Goal: Task Accomplishment & Management: Manage account settings

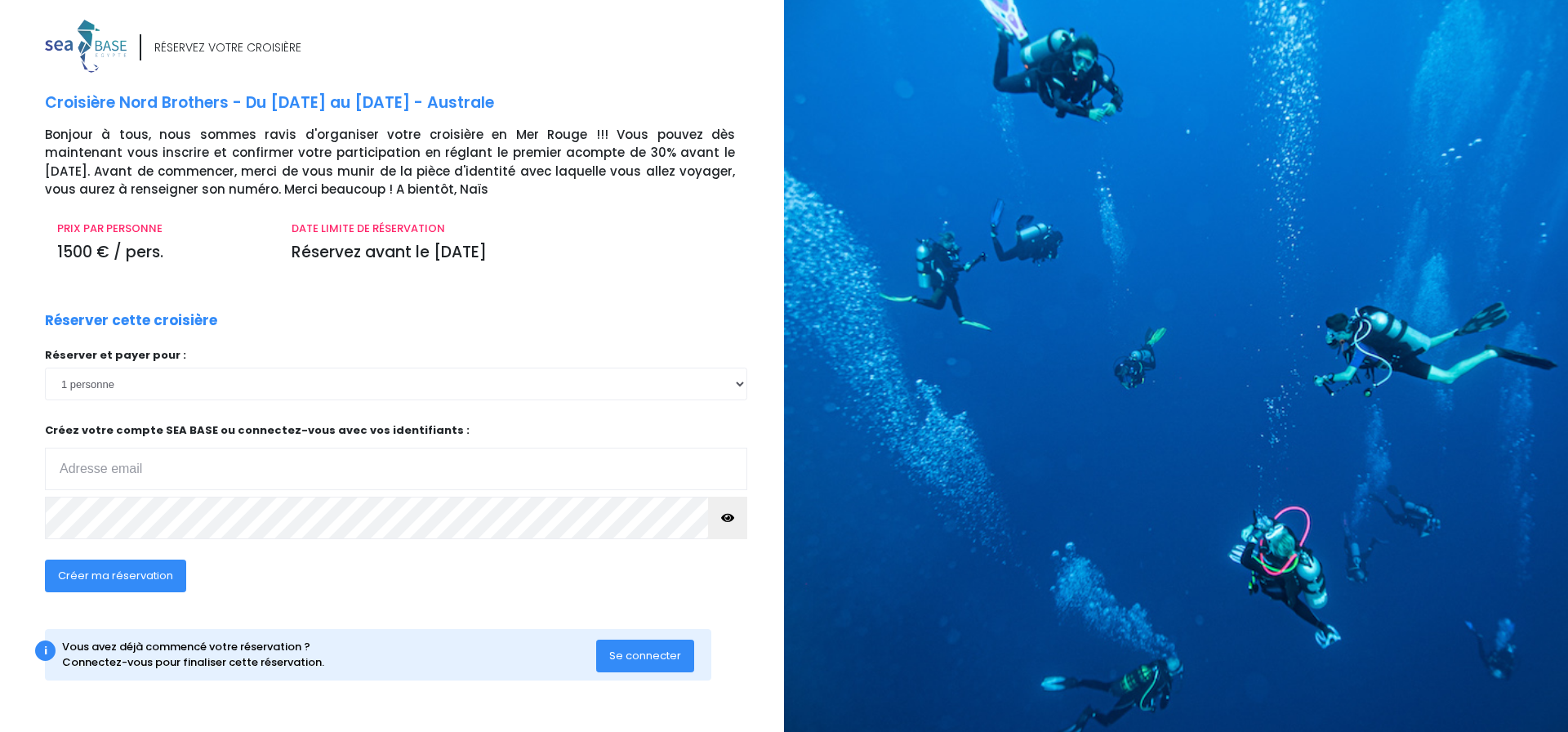
type input "alix.mass@live.fr"
click at [650, 654] on span "Se connecter" at bounding box center [645, 655] width 72 height 16
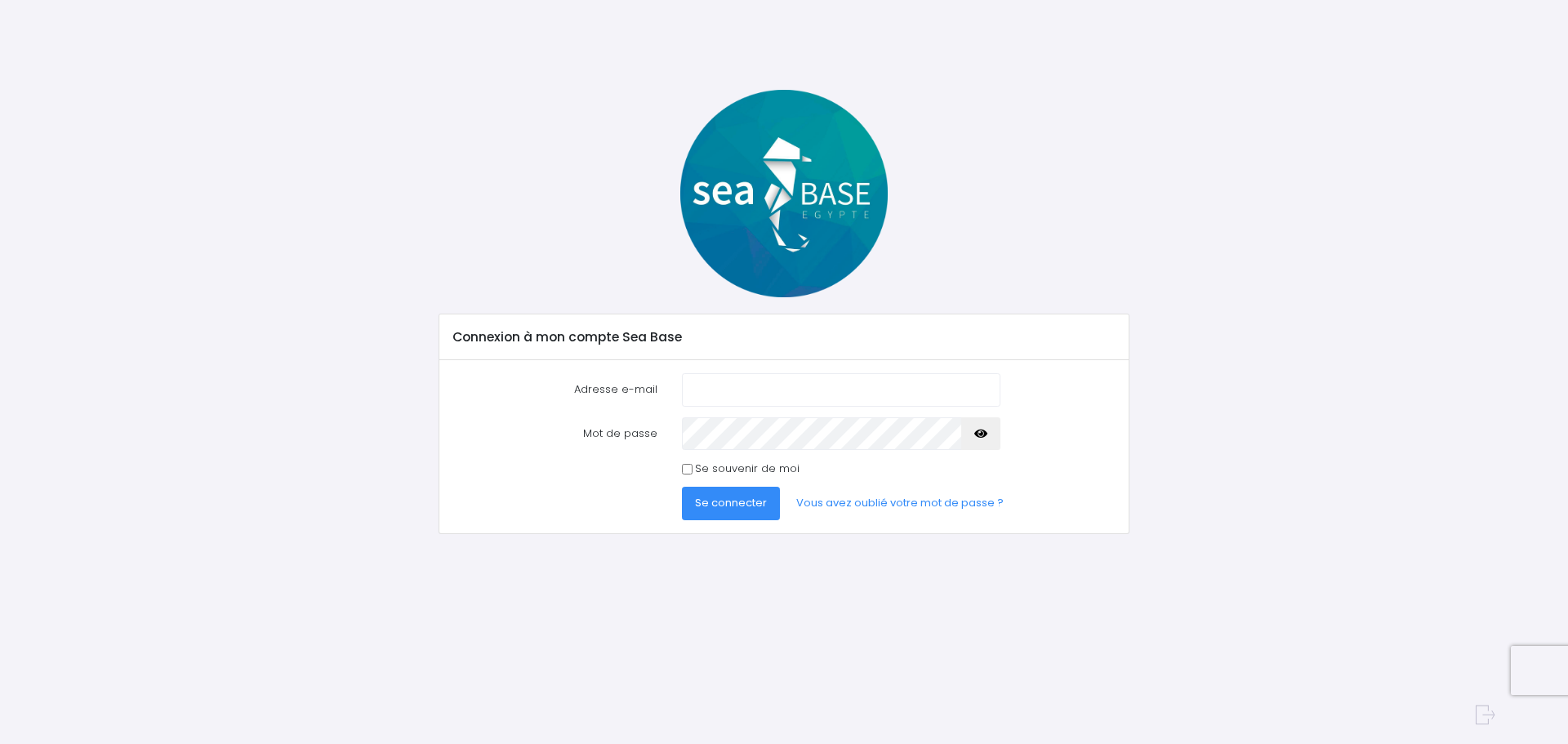
type input "alix.mass@live.fr"
click at [727, 516] on button "Se connecter" at bounding box center [731, 503] width 98 height 33
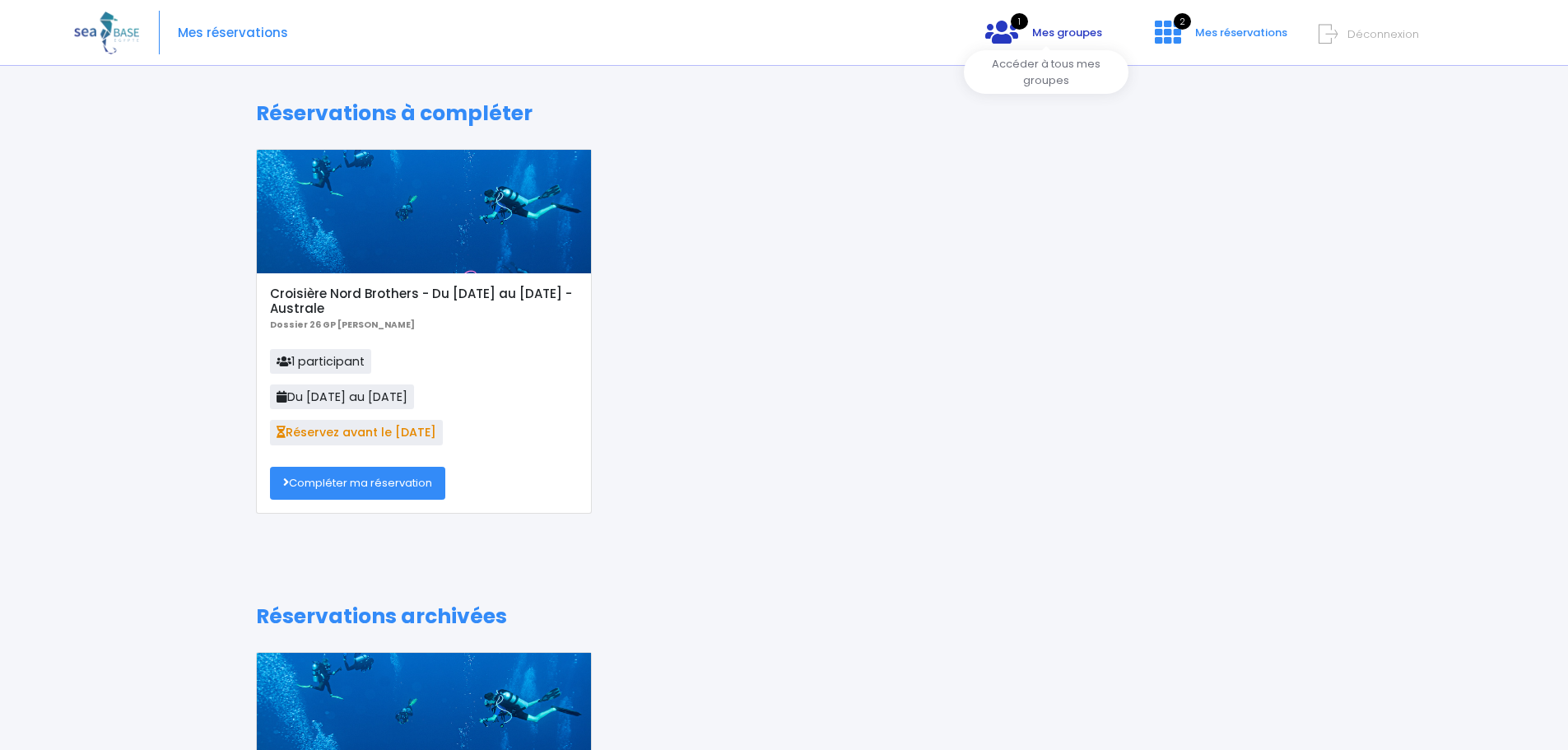
click at [1043, 32] on span "Mes groupes" at bounding box center [1067, 32] width 70 height 16
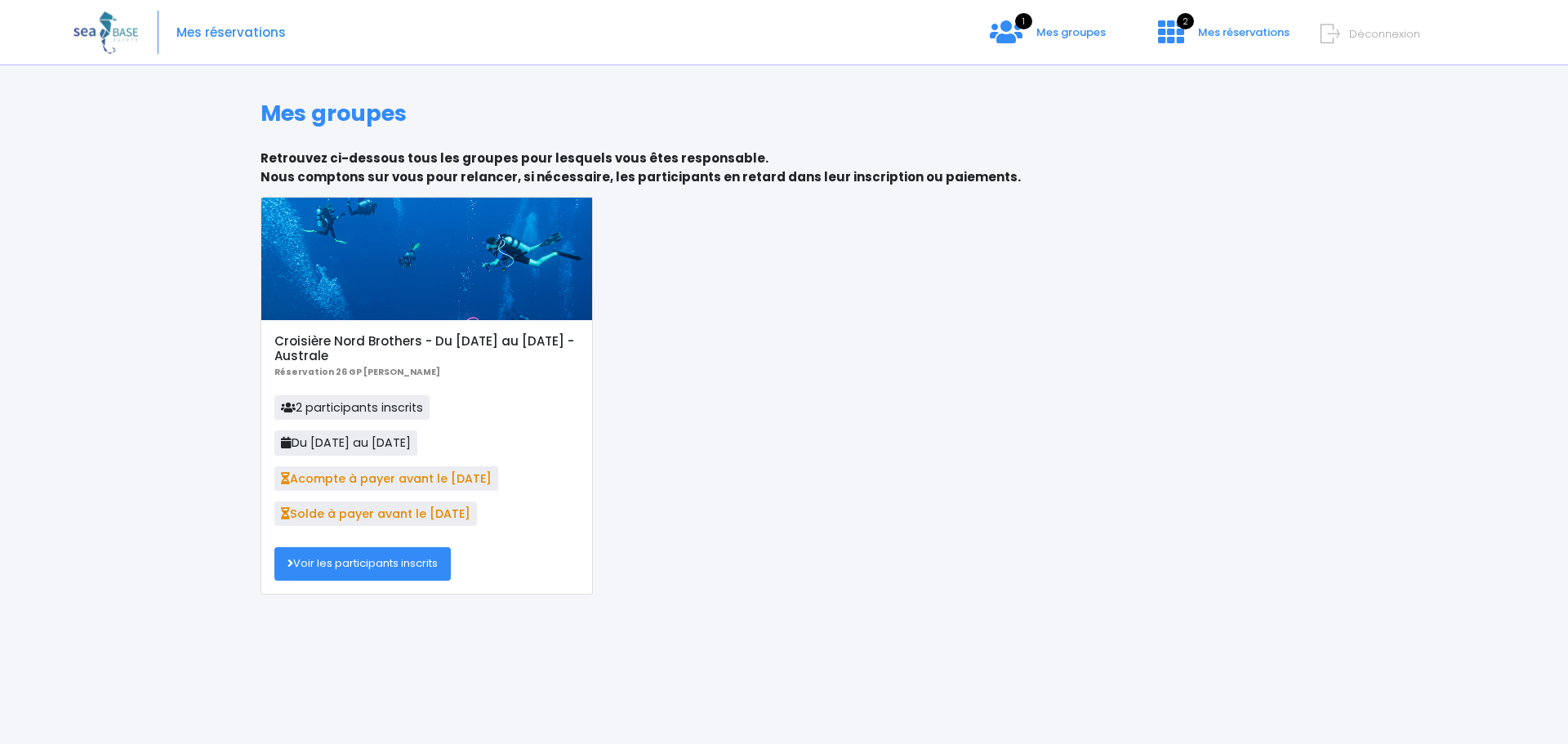
click at [364, 568] on link "Voir les participants inscrits" at bounding box center [362, 564] width 177 height 33
